Goal: Task Accomplishment & Management: Use online tool/utility

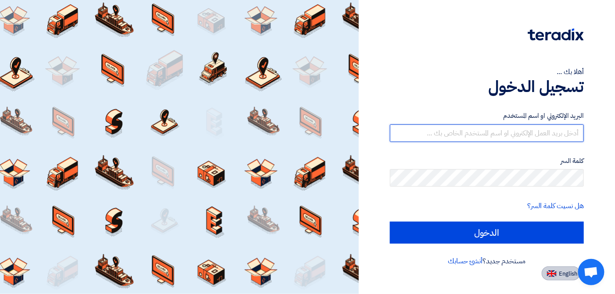
type input "[EMAIL_ADDRESS][DOMAIN_NAME]"
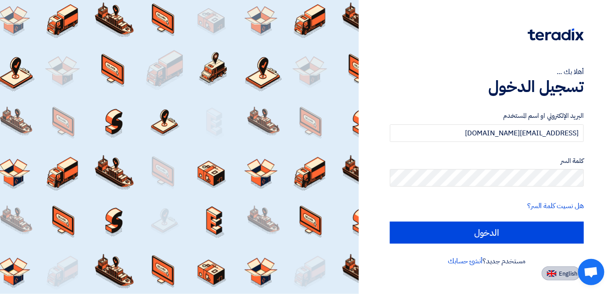
click at [566, 274] on span "English" at bounding box center [568, 274] width 18 height 6
type input "Sign in"
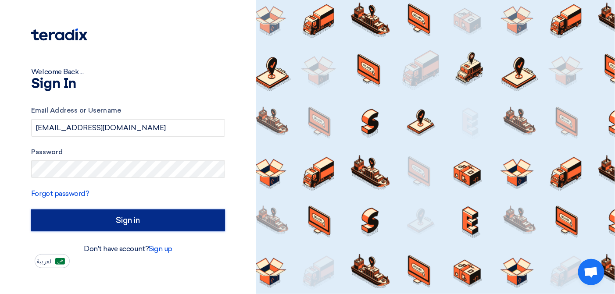
click at [102, 223] on input "Sign in" at bounding box center [128, 221] width 194 height 22
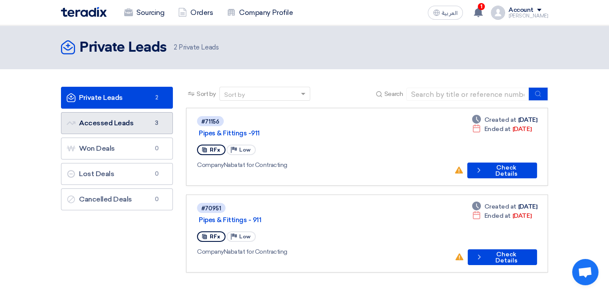
click at [78, 121] on link "Accessed Leads Accessed Leads 3" at bounding box center [117, 123] width 112 height 22
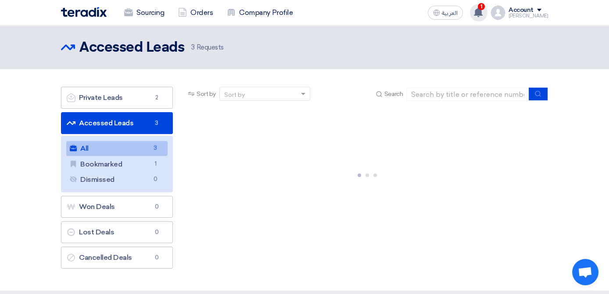
click at [482, 10] on use at bounding box center [478, 12] width 9 height 10
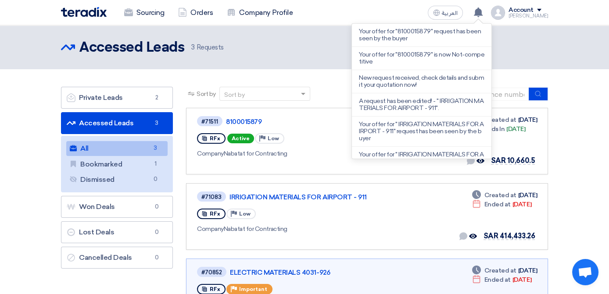
click at [329, 55] on div "Accessed Leads Accessed Leads 3 Requests" at bounding box center [304, 48] width 487 height 18
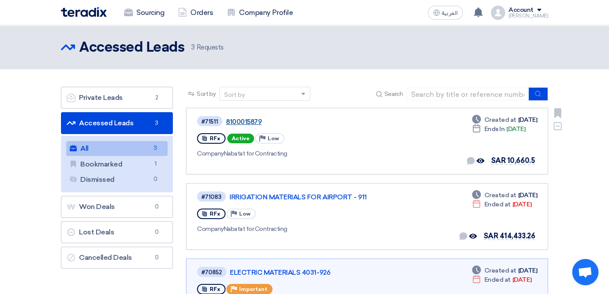
click at [230, 120] on link "8100015879" at bounding box center [335, 122] width 219 height 8
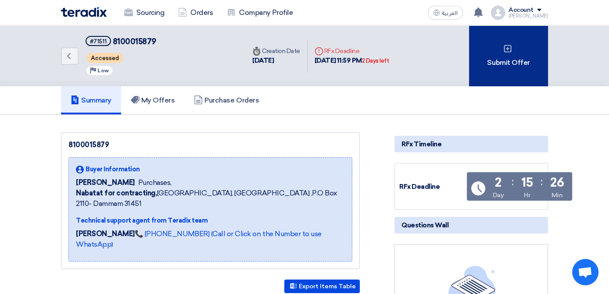
click at [540, 62] on div "Submit Offer" at bounding box center [508, 55] width 79 height 61
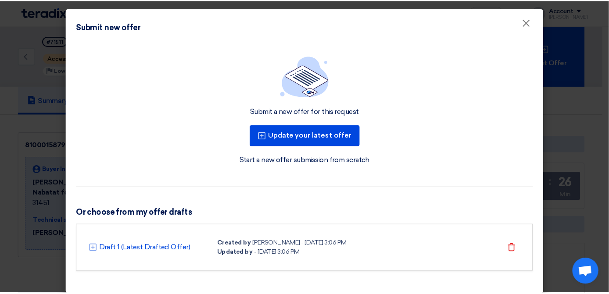
scroll to position [7, 0]
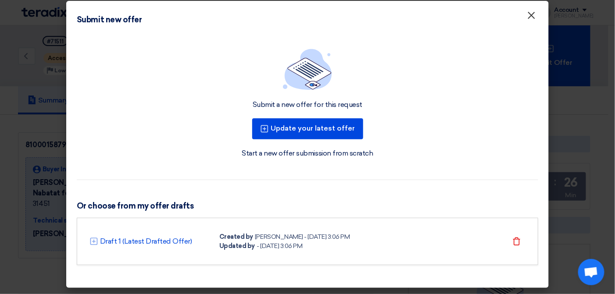
click at [527, 21] on span "×" at bounding box center [531, 18] width 9 height 18
